Goal: Use online tool/utility: Use online tool/utility

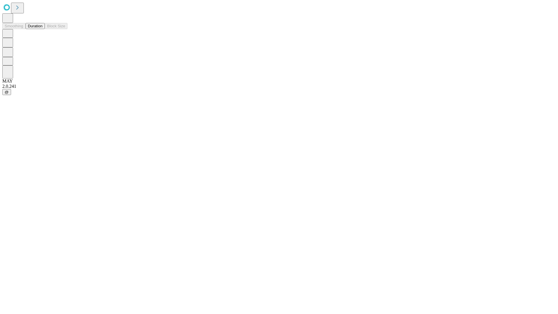
click at [42, 29] on button "Duration" at bounding box center [35, 26] width 19 height 6
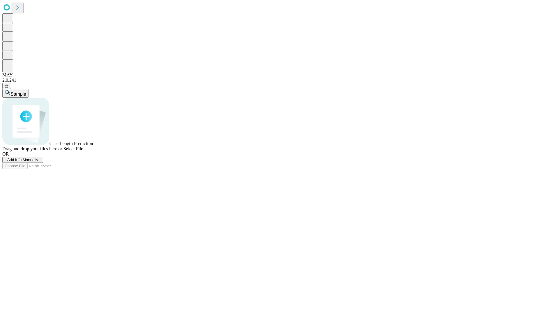
click at [83, 151] on span "Select File" at bounding box center [73, 148] width 20 height 5
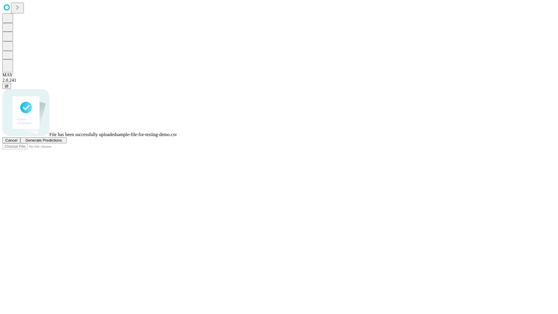
click at [62, 143] on span "Generate Predictions" at bounding box center [43, 140] width 36 height 4
